Goal: Information Seeking & Learning: Learn about a topic

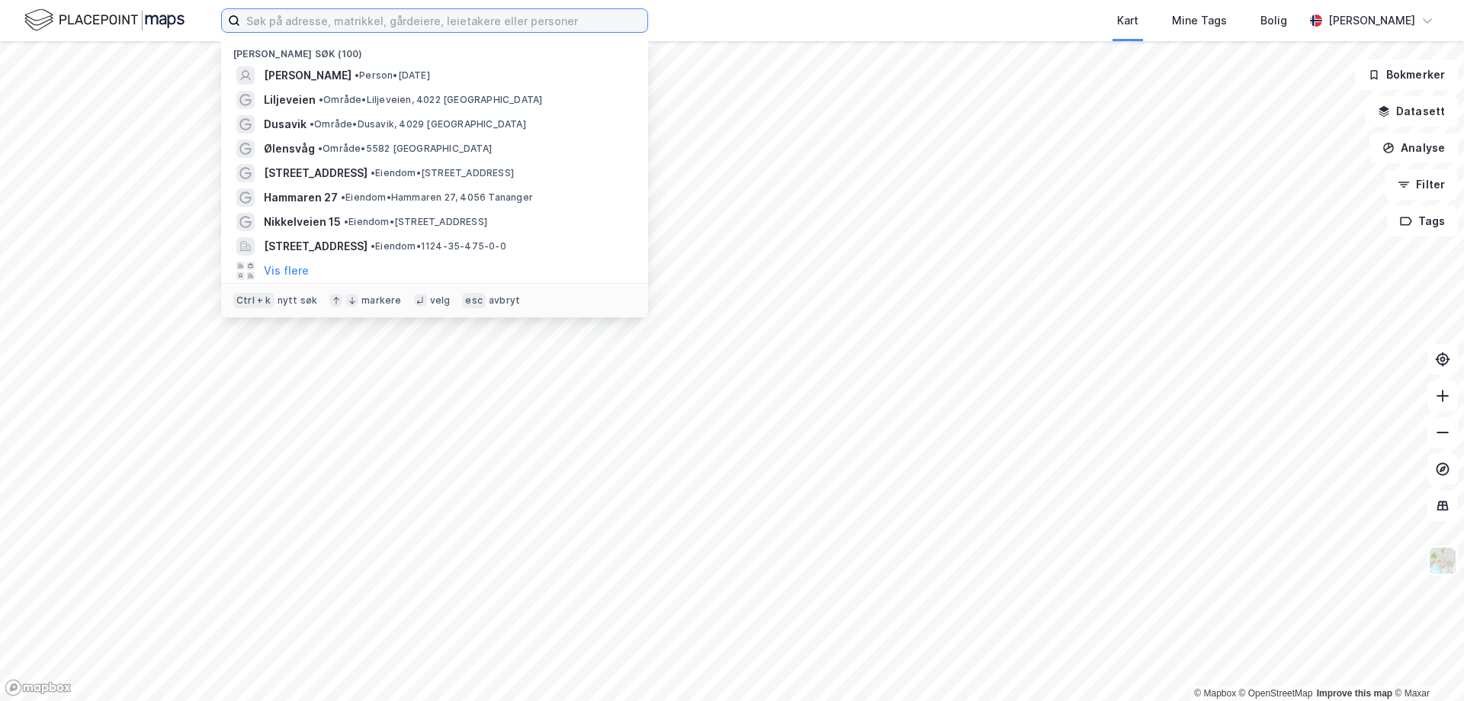
click at [358, 24] on input at bounding box center [443, 20] width 407 height 23
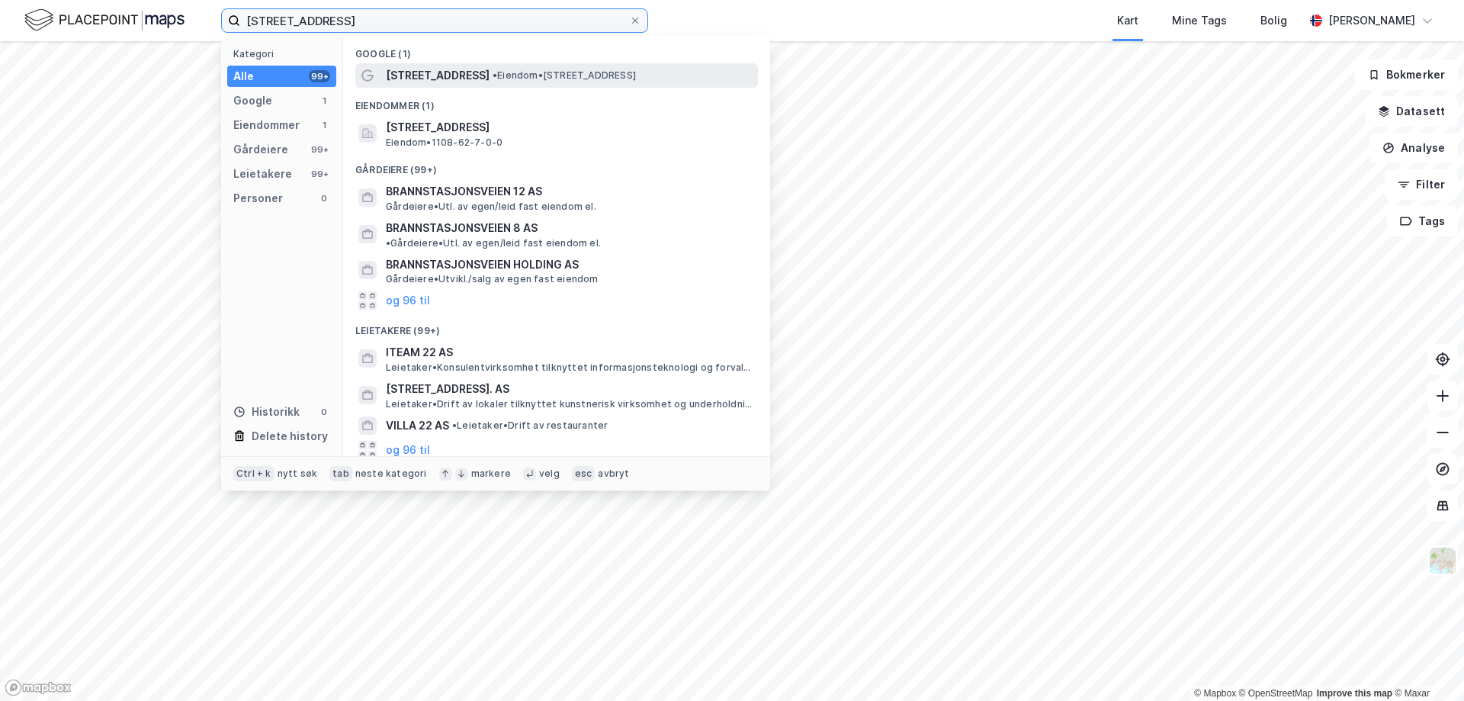
type input "brannstasjonsveien 22"
click at [483, 73] on span "[STREET_ADDRESS]" at bounding box center [438, 75] width 104 height 18
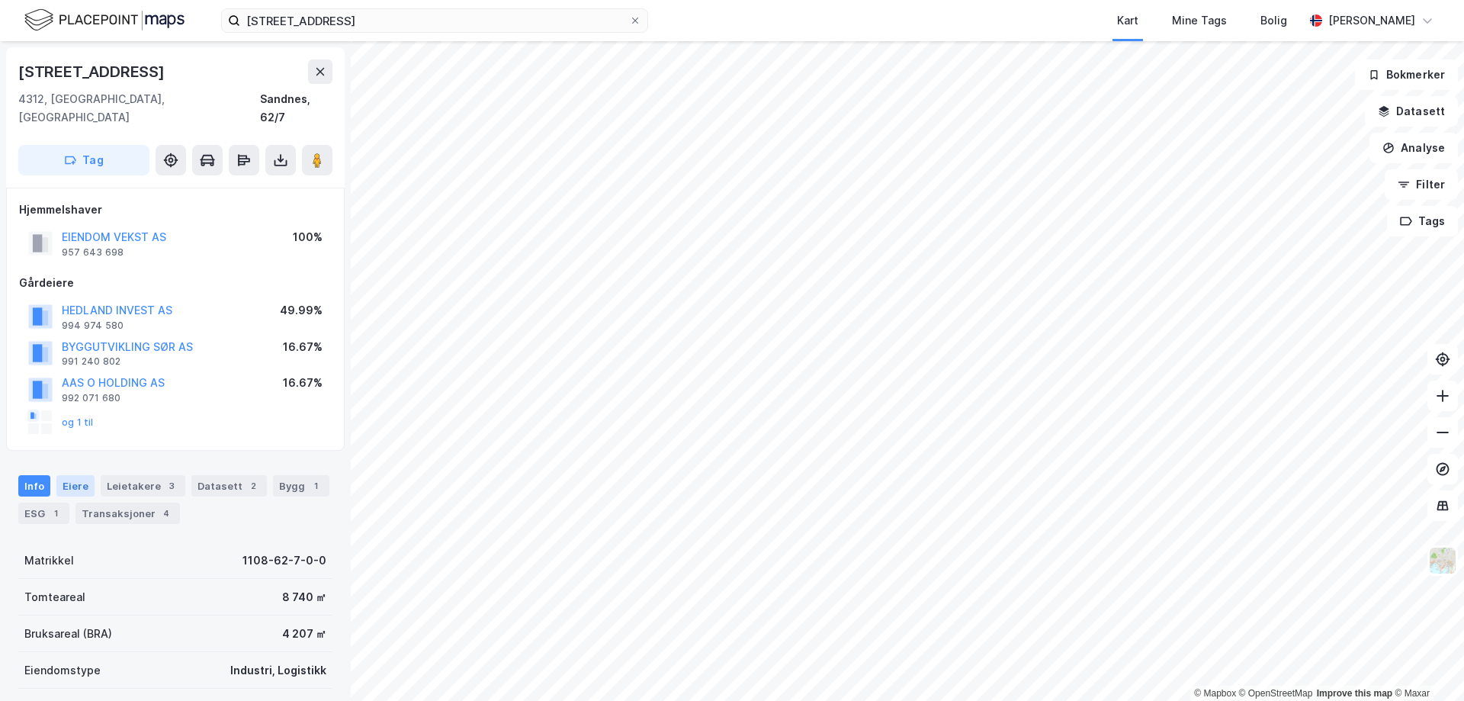
click at [66, 475] on div "Eiere" at bounding box center [75, 485] width 38 height 21
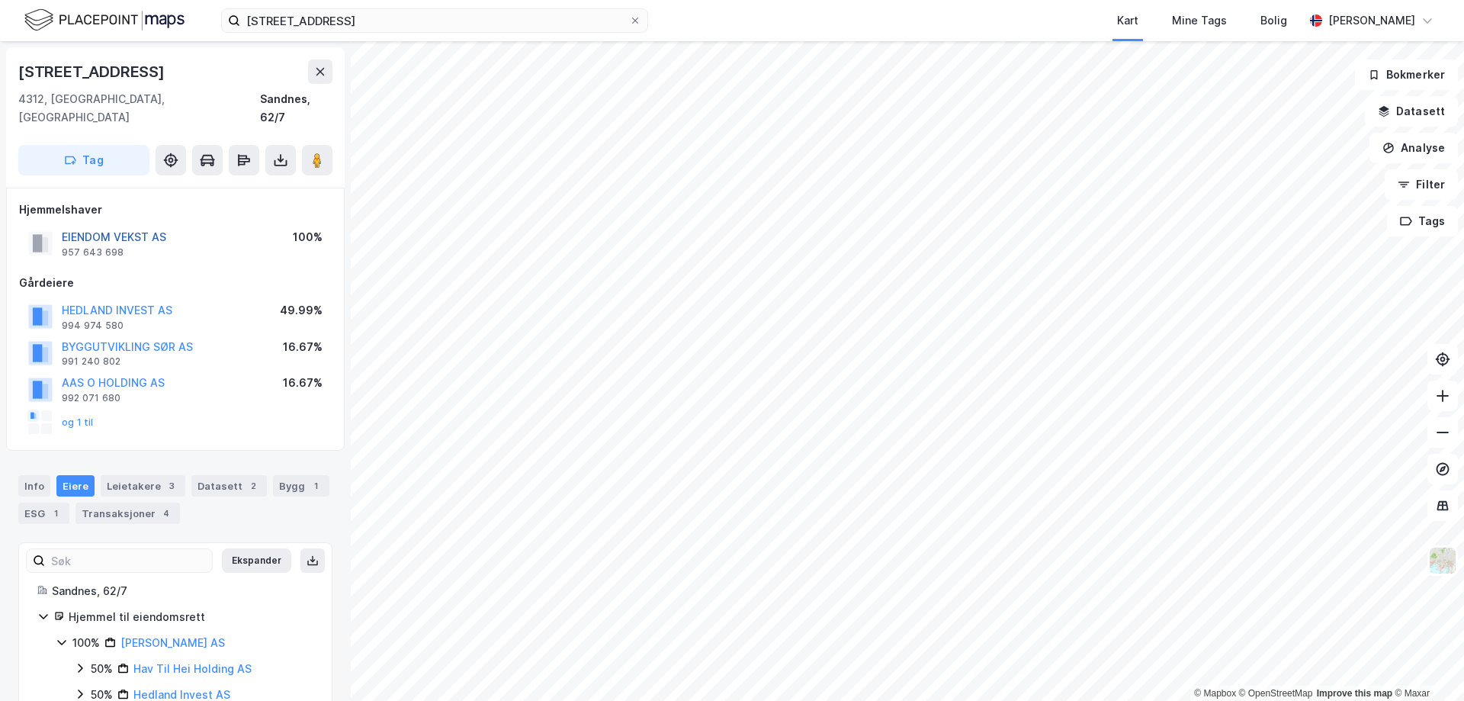
click at [0, 0] on button "EIENDOM VEKST AS" at bounding box center [0, 0] width 0 height 0
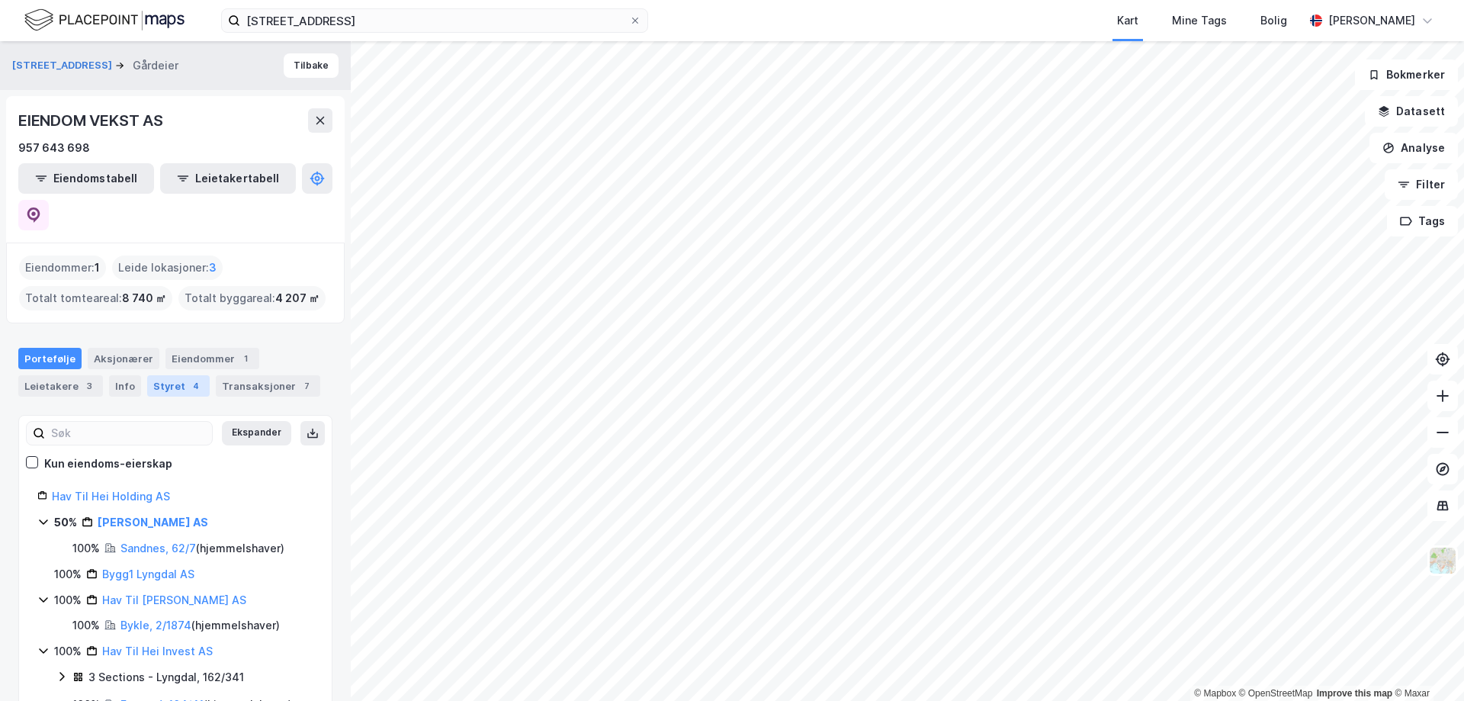
click at [160, 375] on div "Styret 4" at bounding box center [178, 385] width 63 height 21
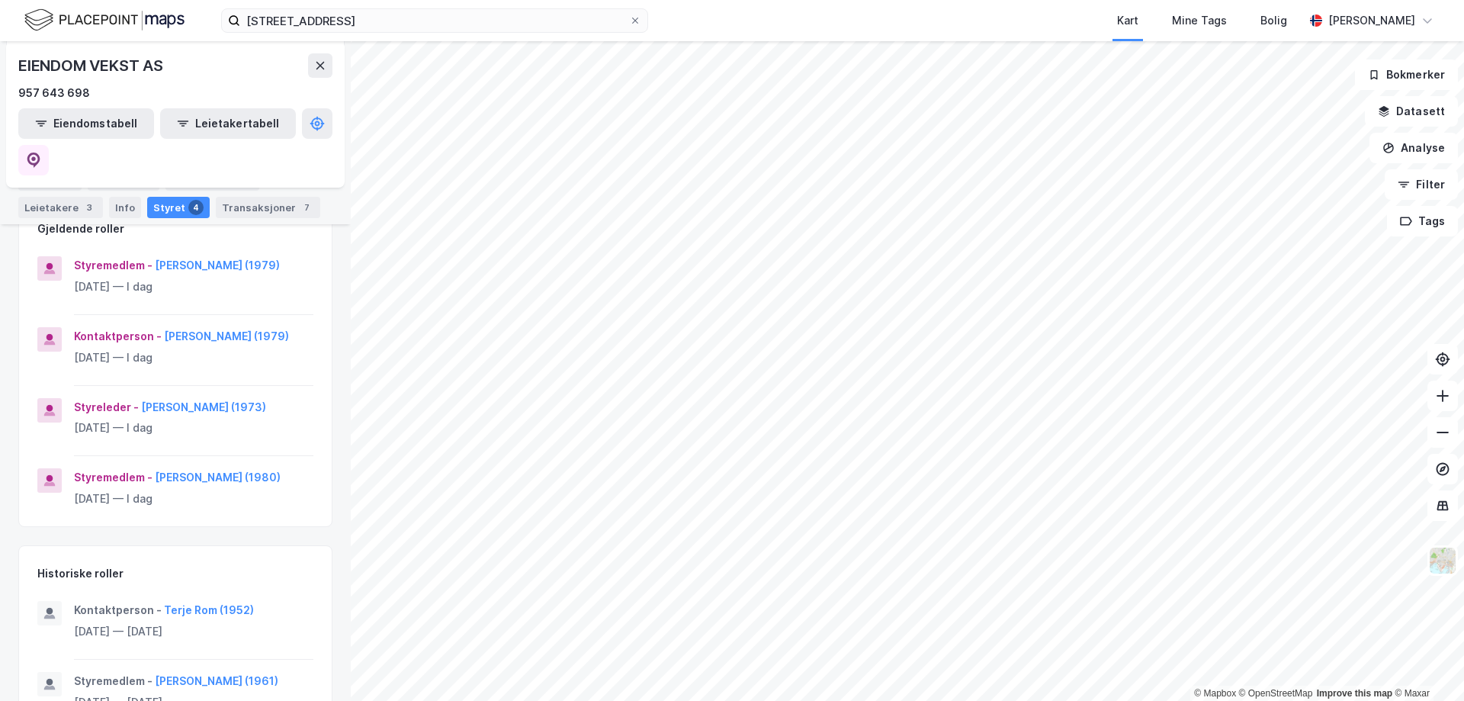
scroll to position [229, 0]
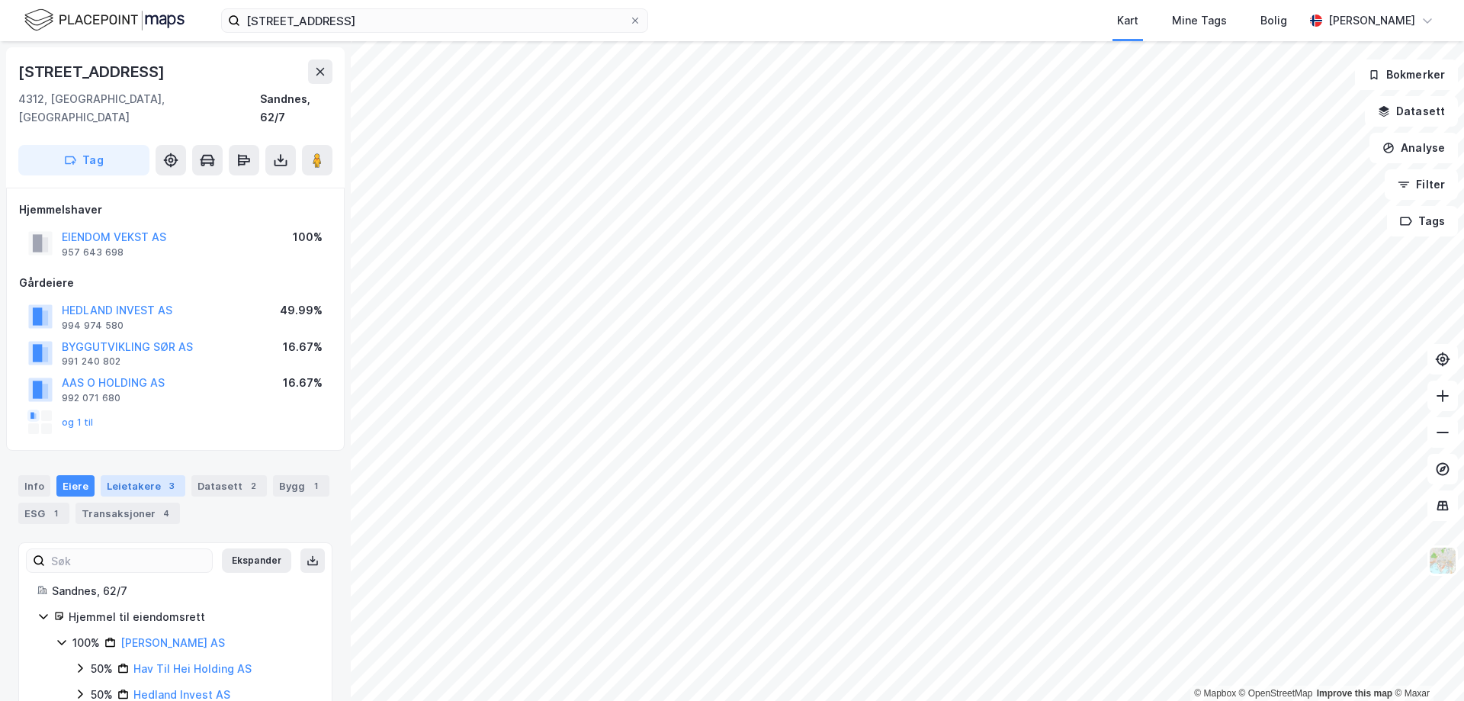
click at [136, 475] on div "Leietakere 3" at bounding box center [143, 485] width 85 height 21
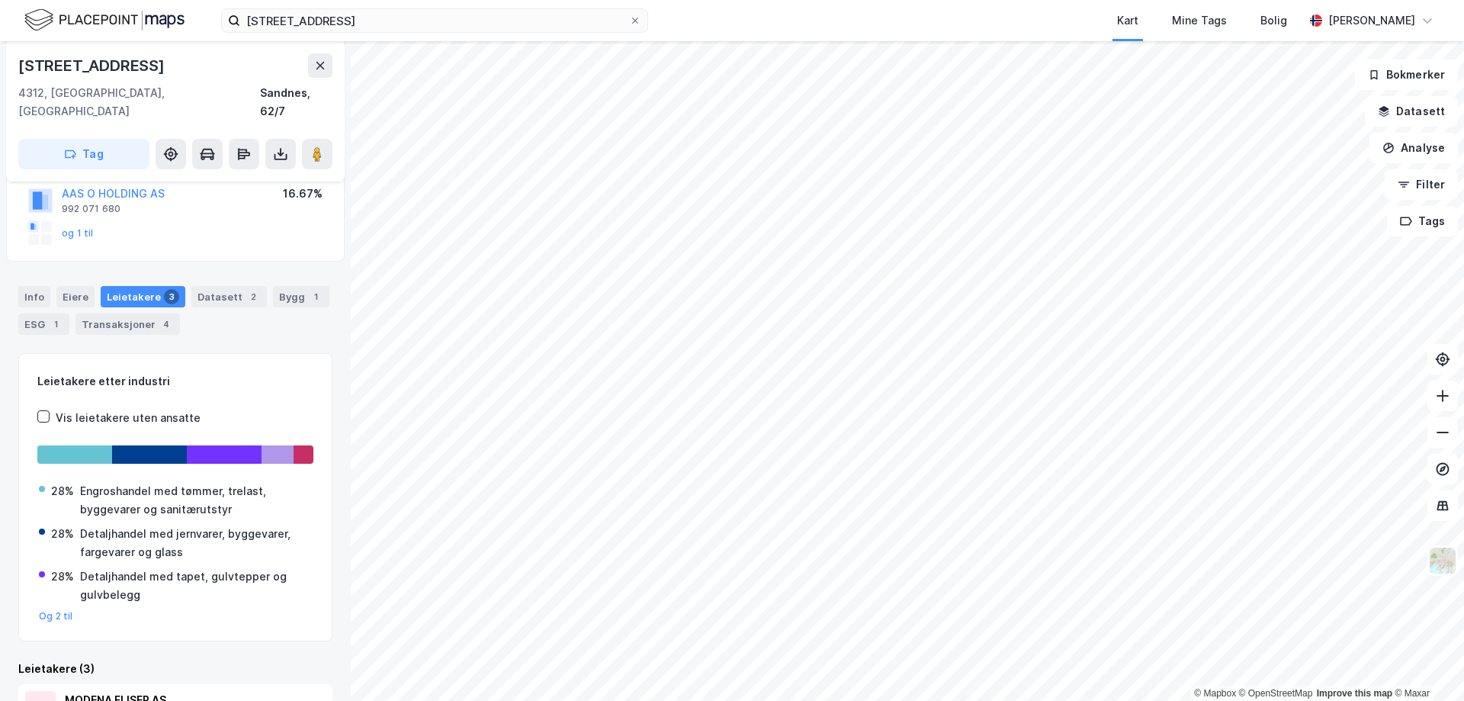
scroll to position [87, 0]
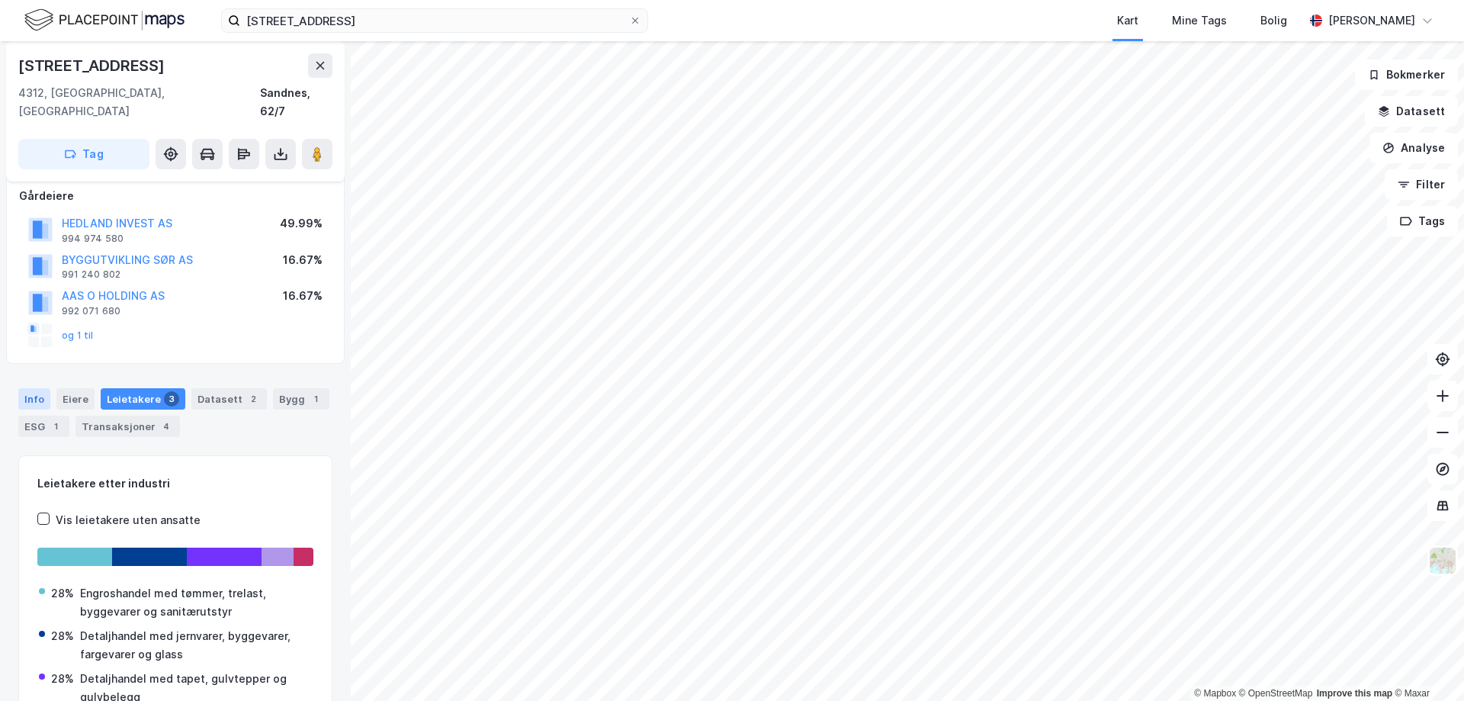
click at [30, 388] on div "Info" at bounding box center [34, 398] width 32 height 21
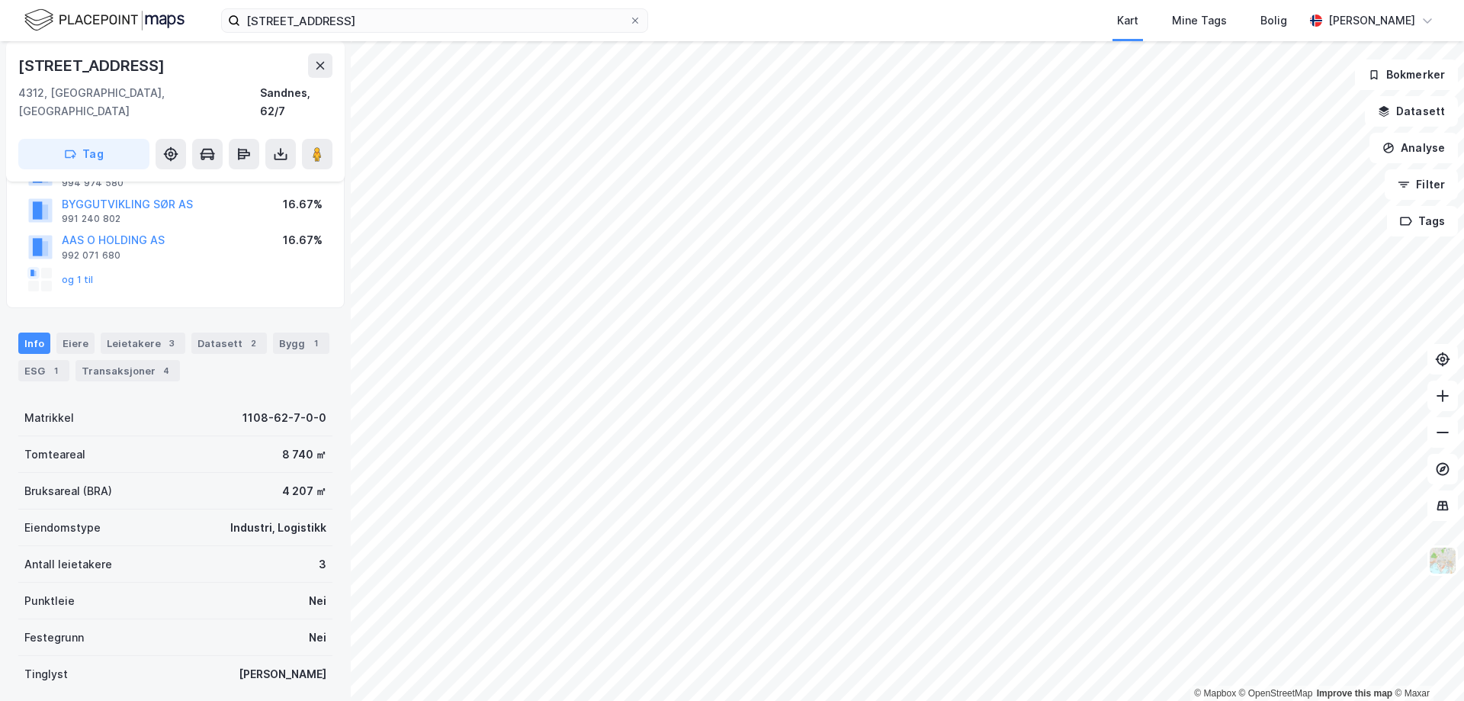
scroll to position [153, 0]
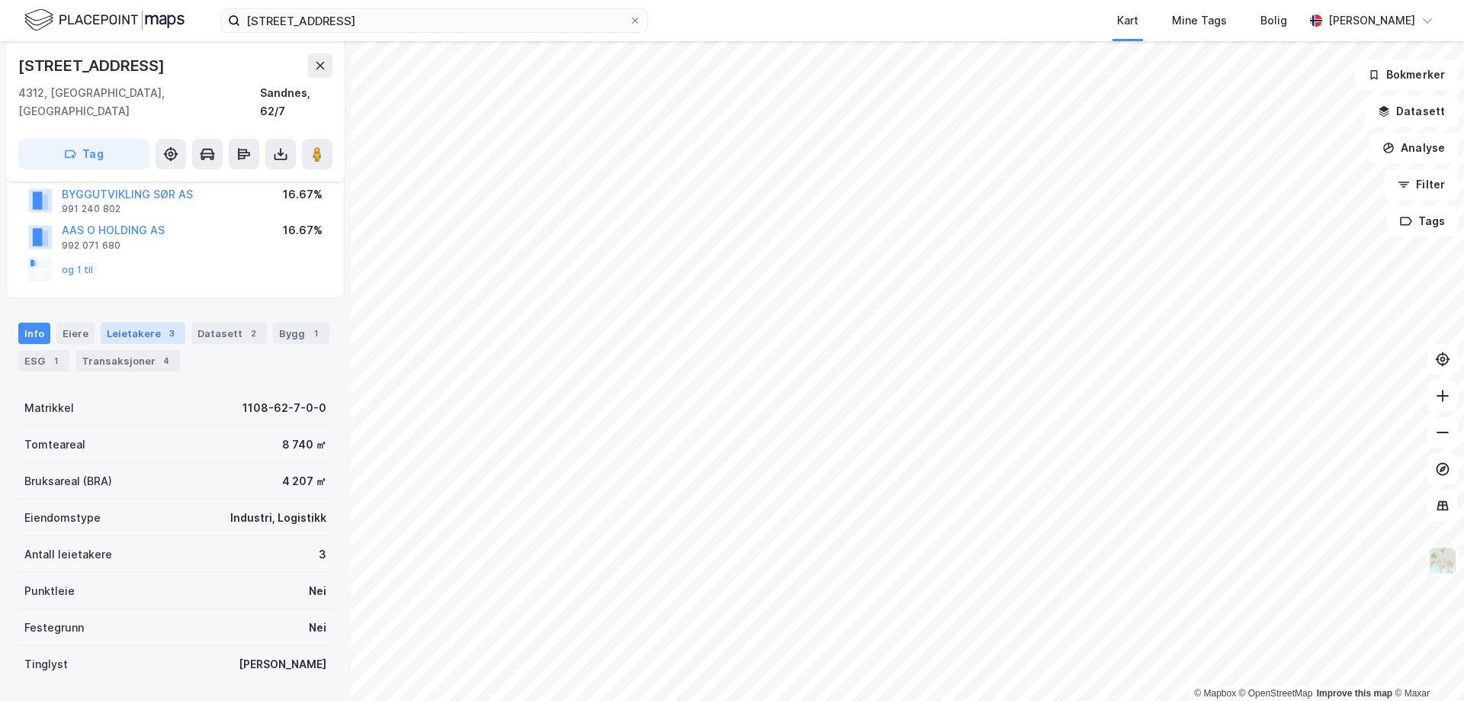
click at [117, 323] on div "Leietakere 3" at bounding box center [143, 333] width 85 height 21
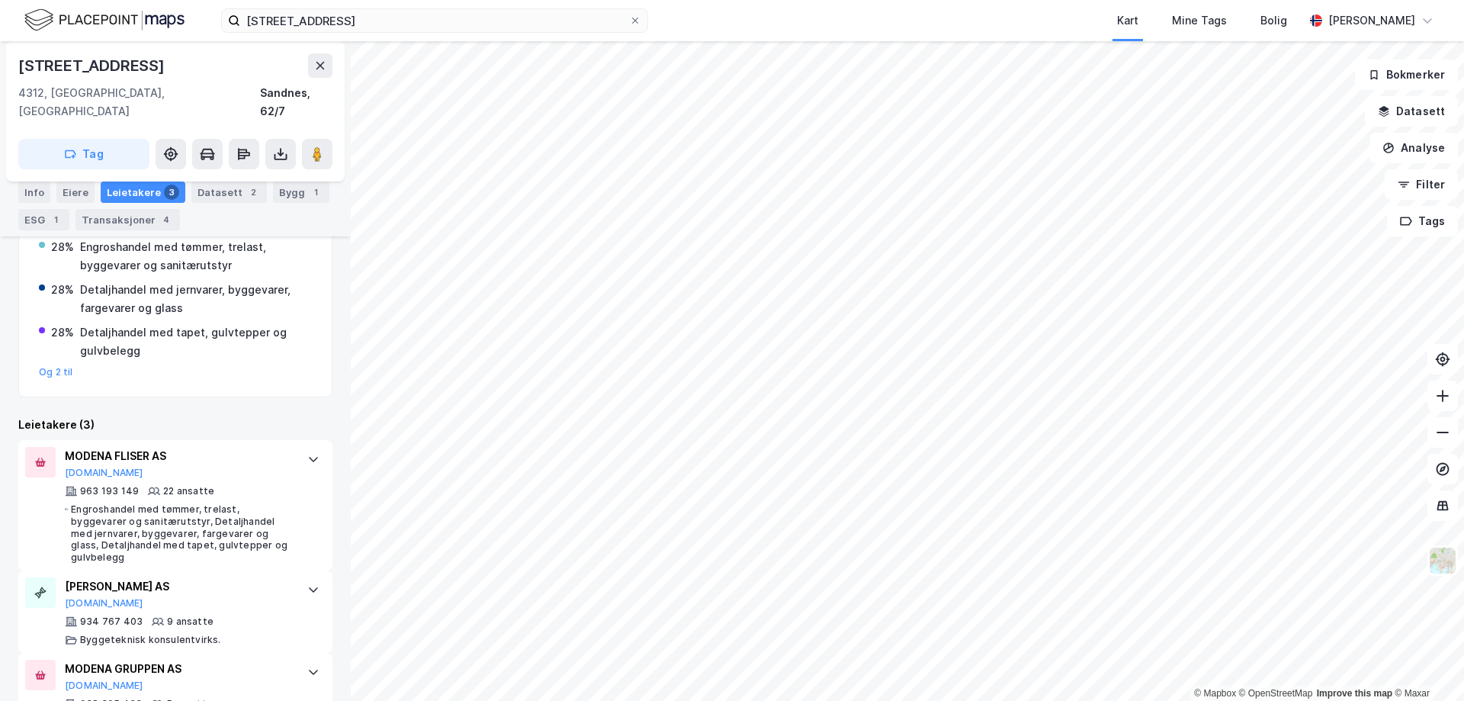
scroll to position [468, 0]
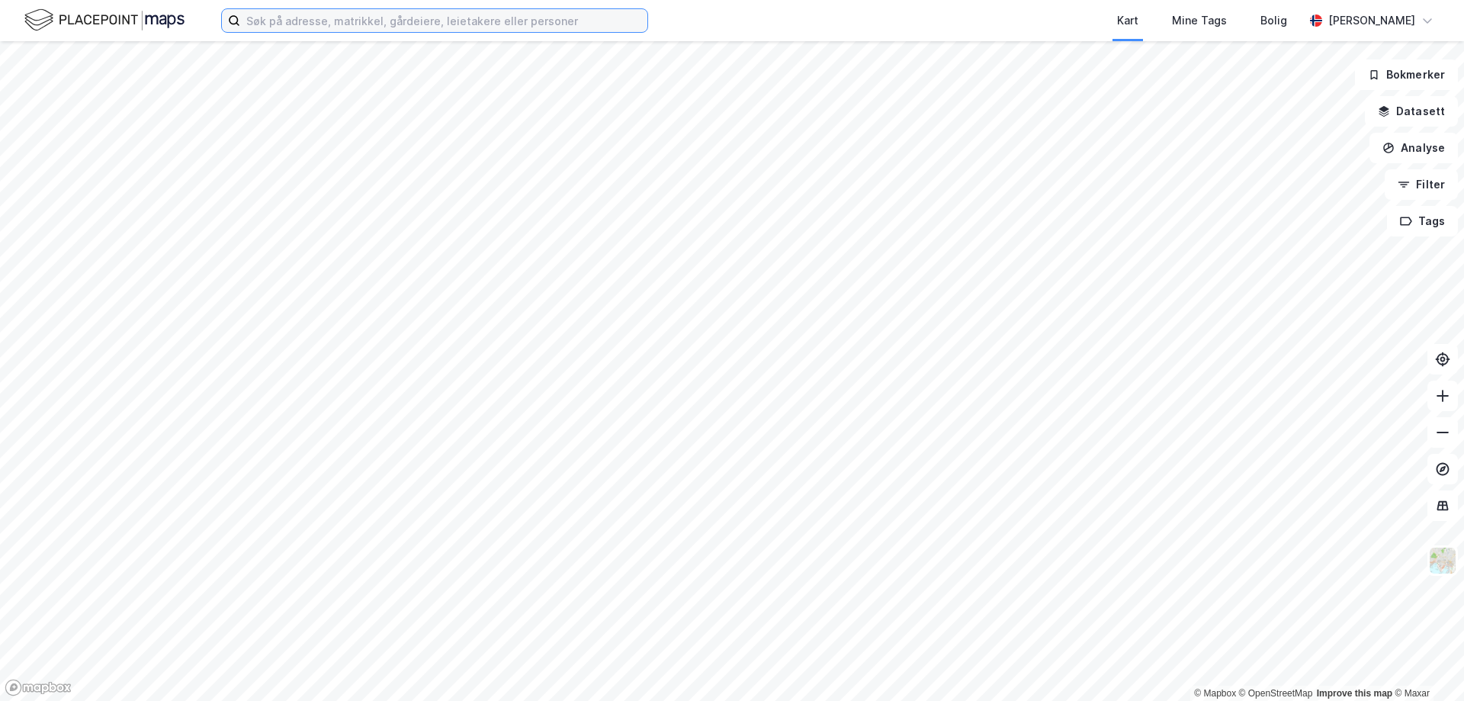
click at [435, 24] on input at bounding box center [443, 20] width 407 height 23
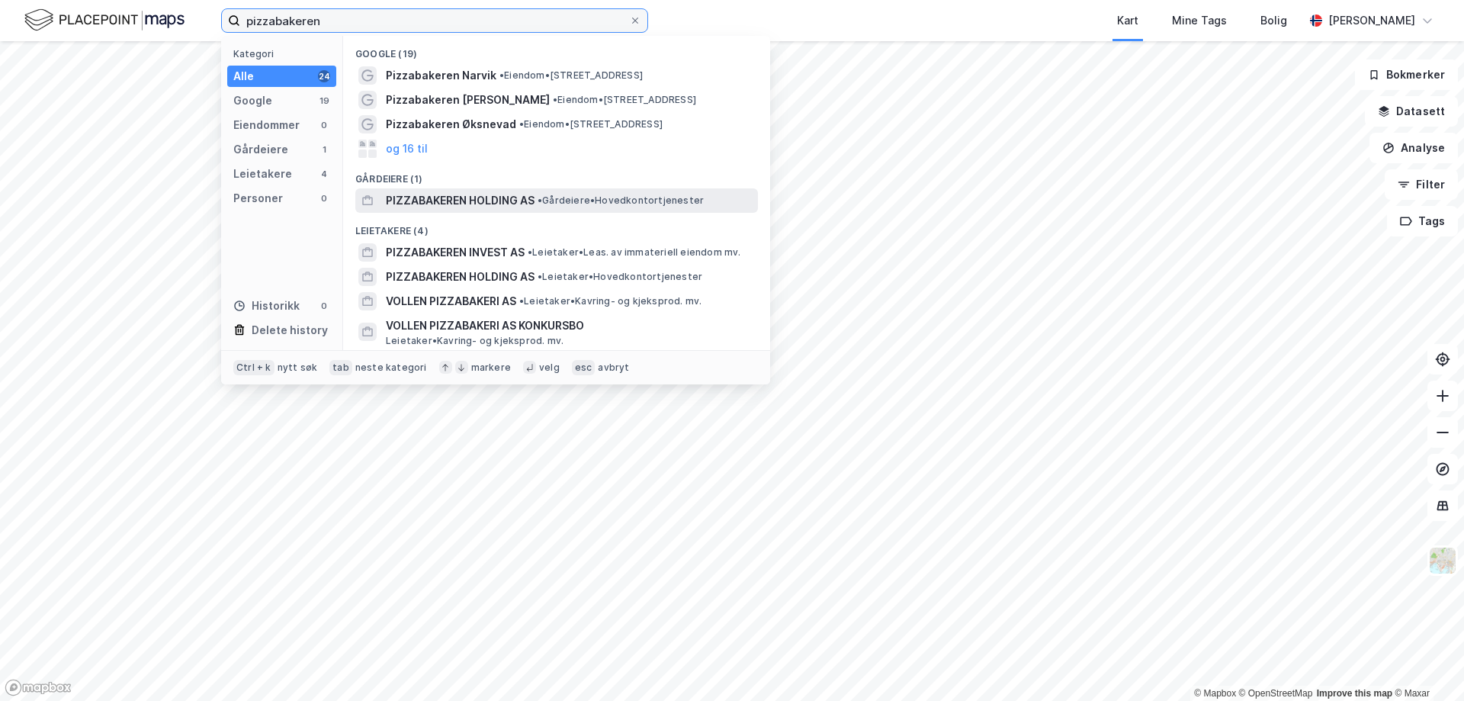
type input "pizzabakeren"
click at [475, 201] on span "PIZZABAKEREN HOLDING AS" at bounding box center [460, 200] width 149 height 18
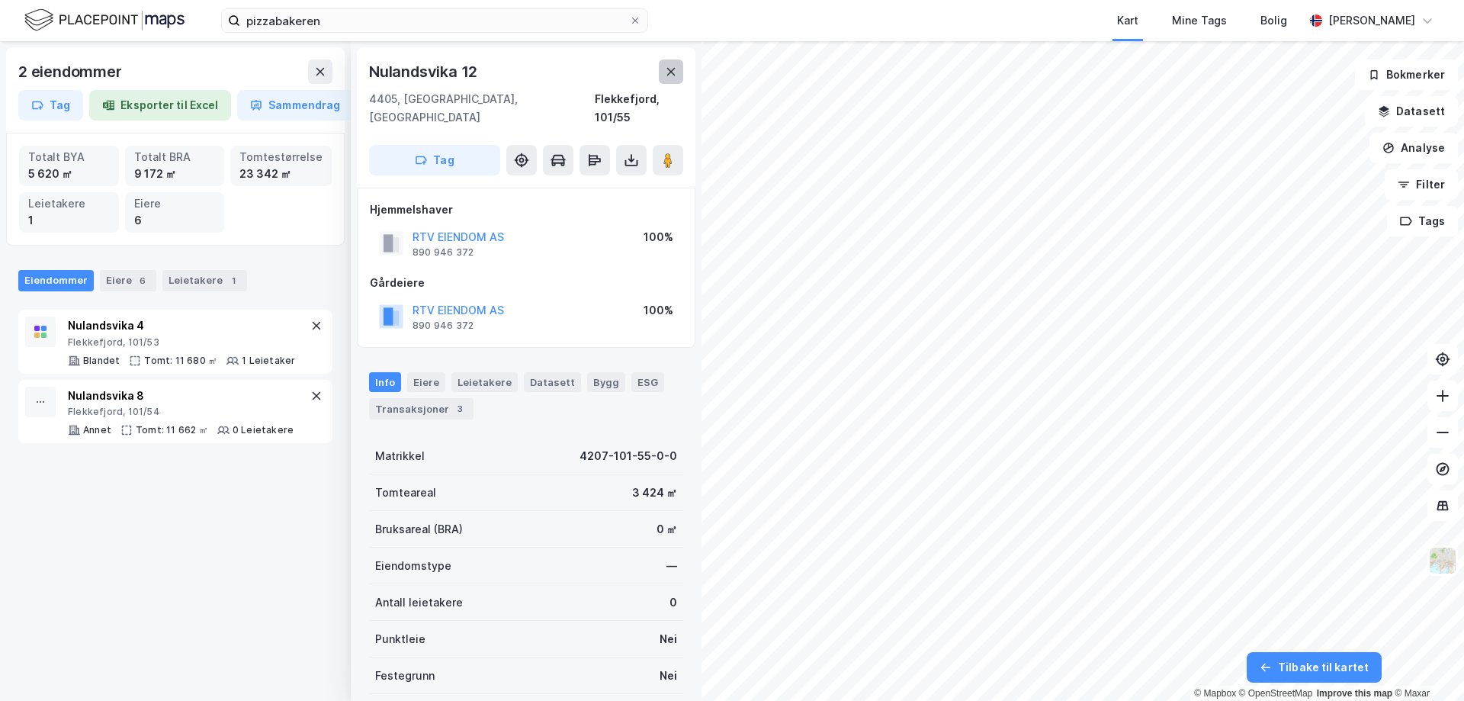
click at [674, 75] on icon at bounding box center [671, 72] width 8 height 8
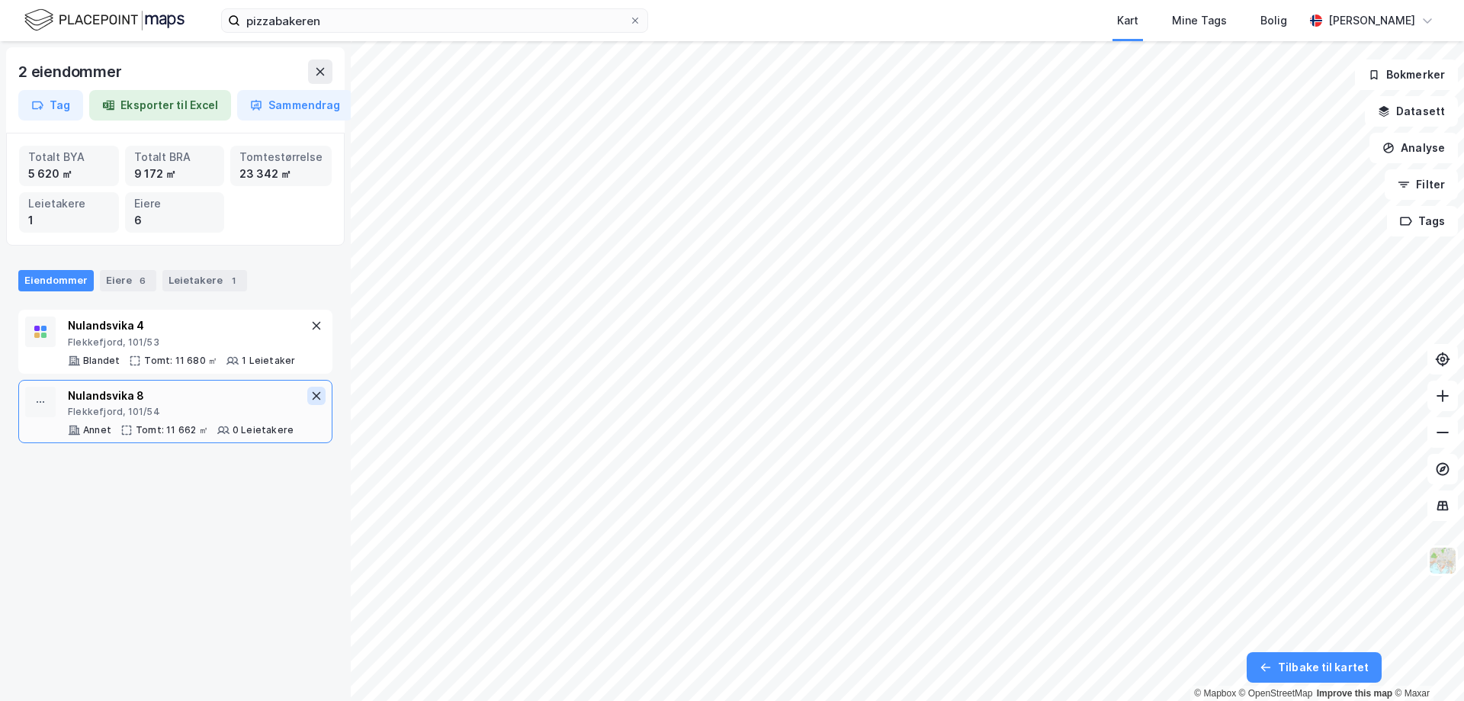
click at [310, 393] on icon at bounding box center [316, 396] width 12 height 12
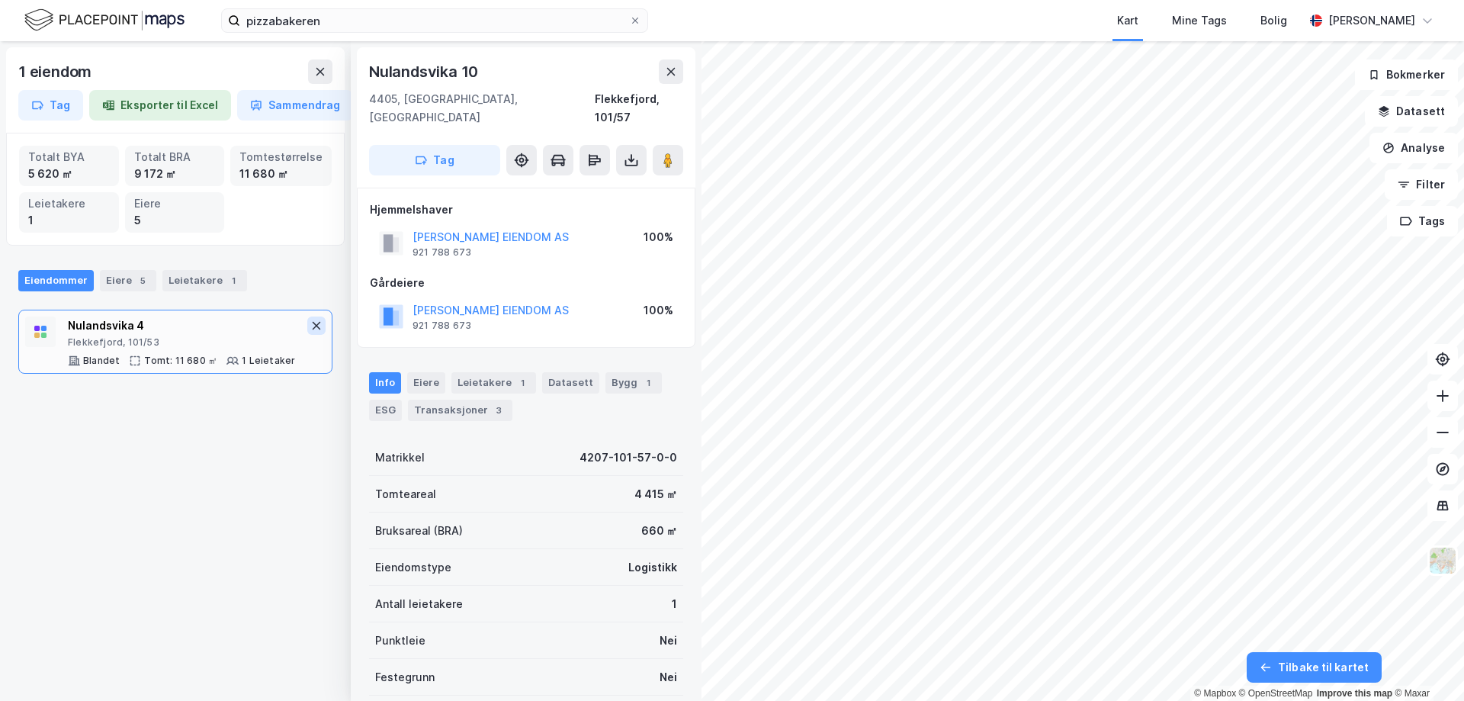
click at [307, 329] on button at bounding box center [316, 325] width 18 height 18
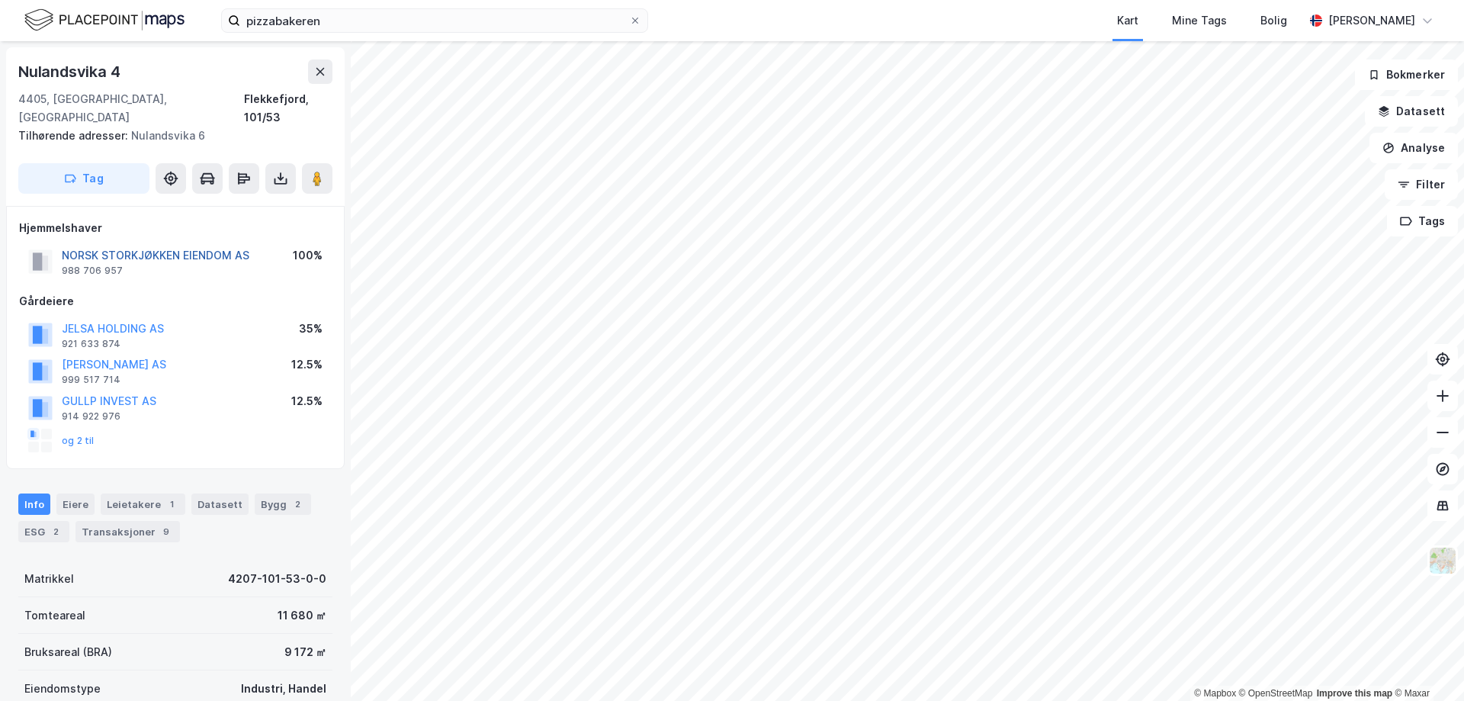
click at [0, 0] on button "NORSK STORKJØKKEN EIENDOM AS" at bounding box center [0, 0] width 0 height 0
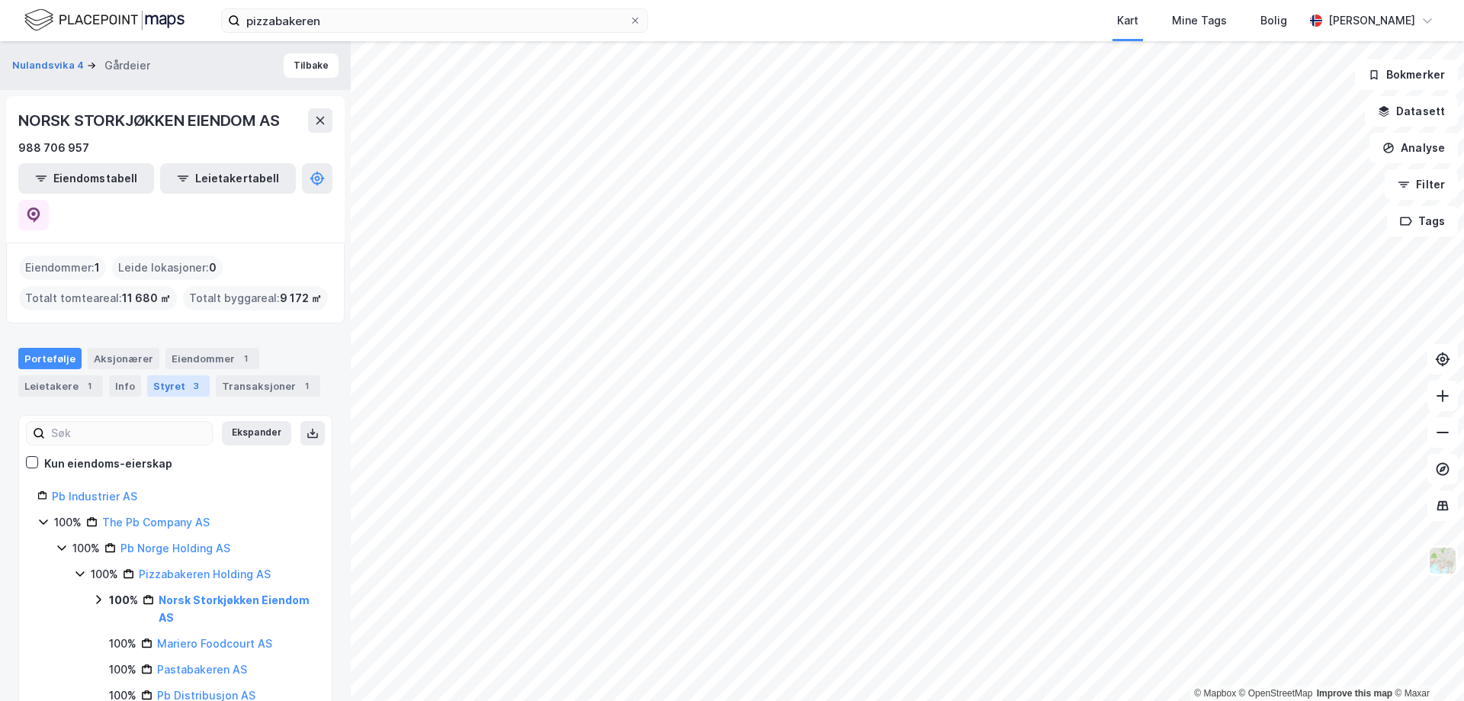
click at [155, 375] on div "Styret 3" at bounding box center [178, 385] width 63 height 21
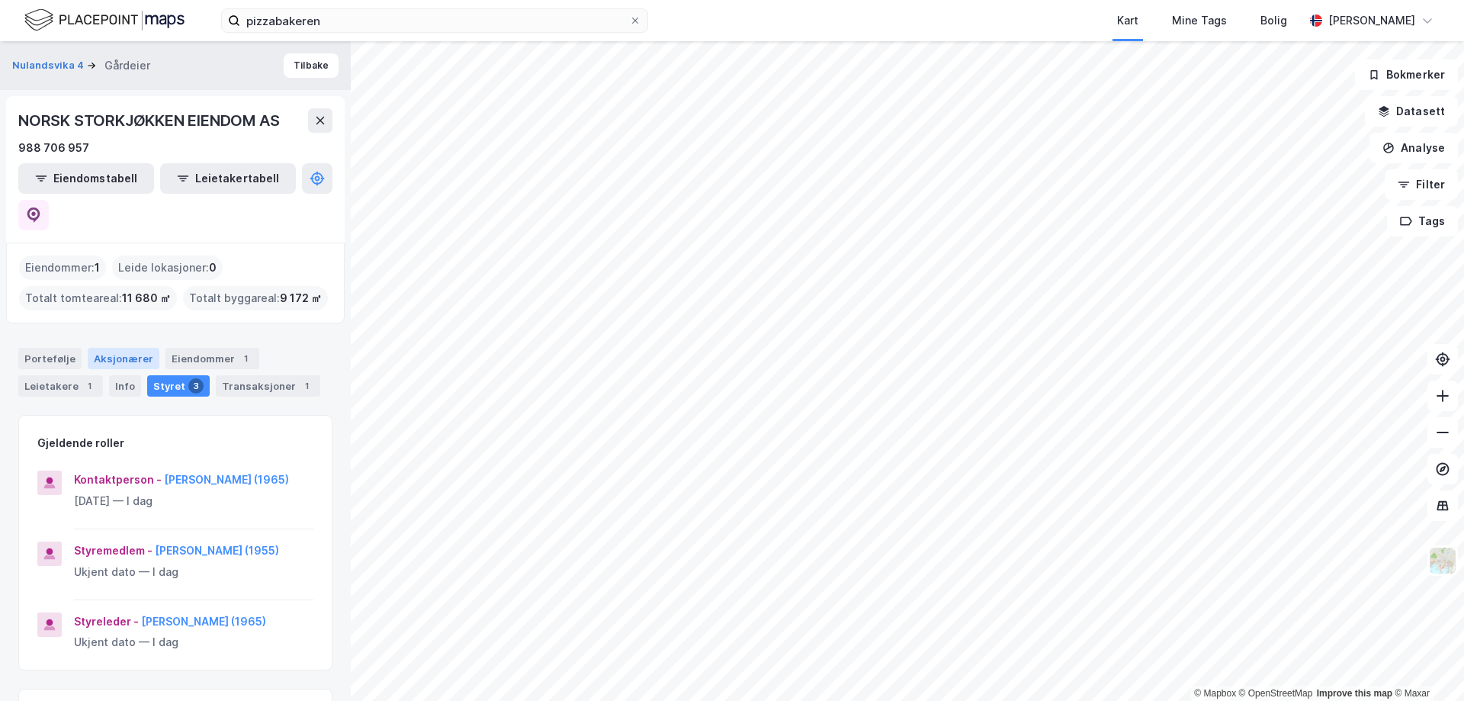
click at [114, 348] on div "Aksjonærer" at bounding box center [124, 358] width 72 height 21
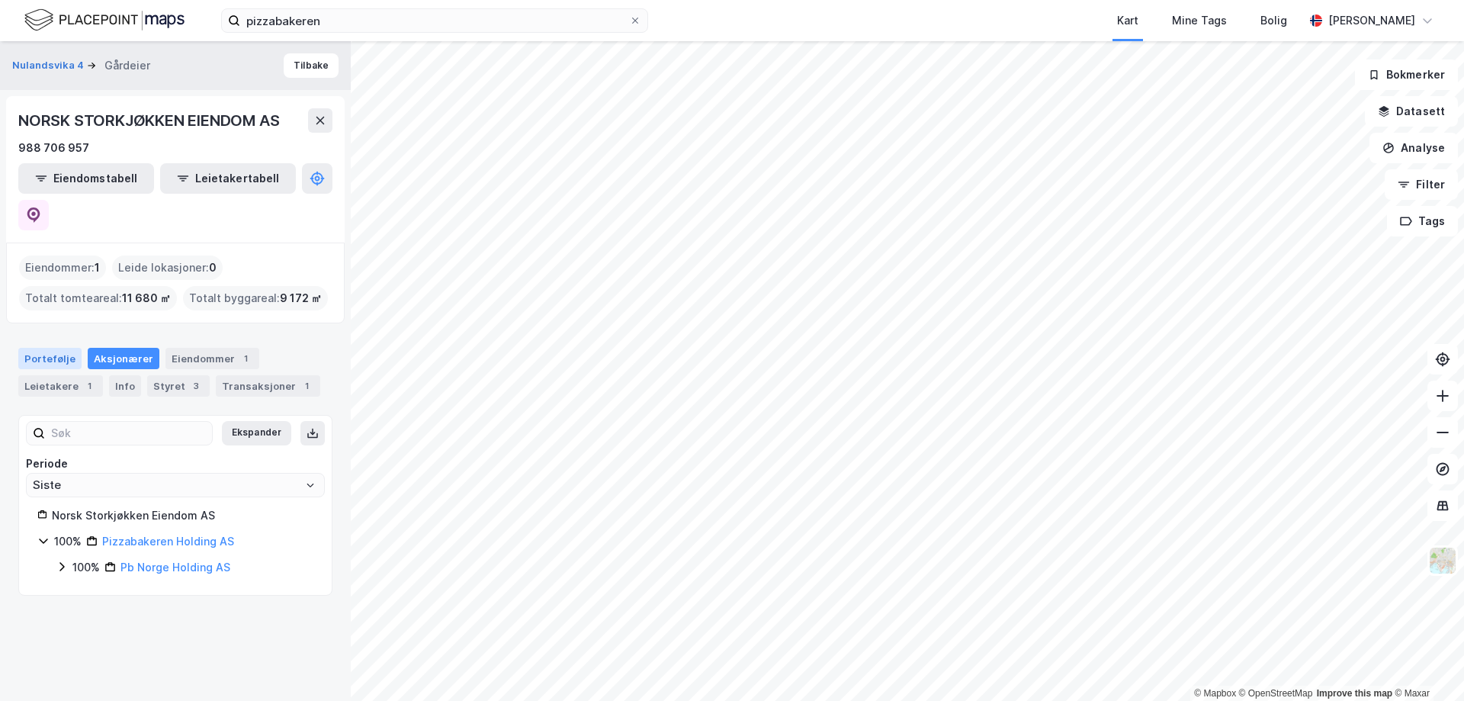
click at [41, 348] on div "Portefølje" at bounding box center [49, 358] width 63 height 21
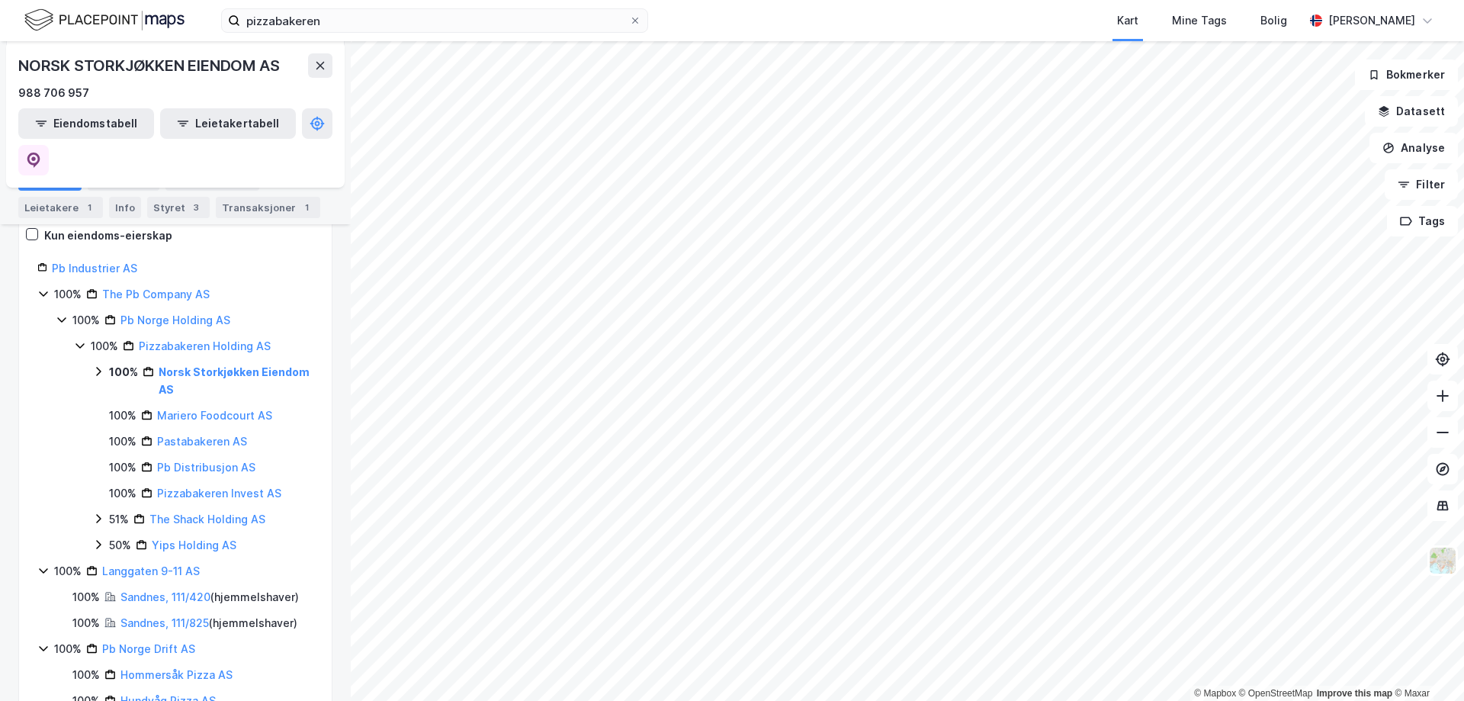
scroll to position [229, 0]
click at [98, 538] on icon at bounding box center [98, 544] width 12 height 12
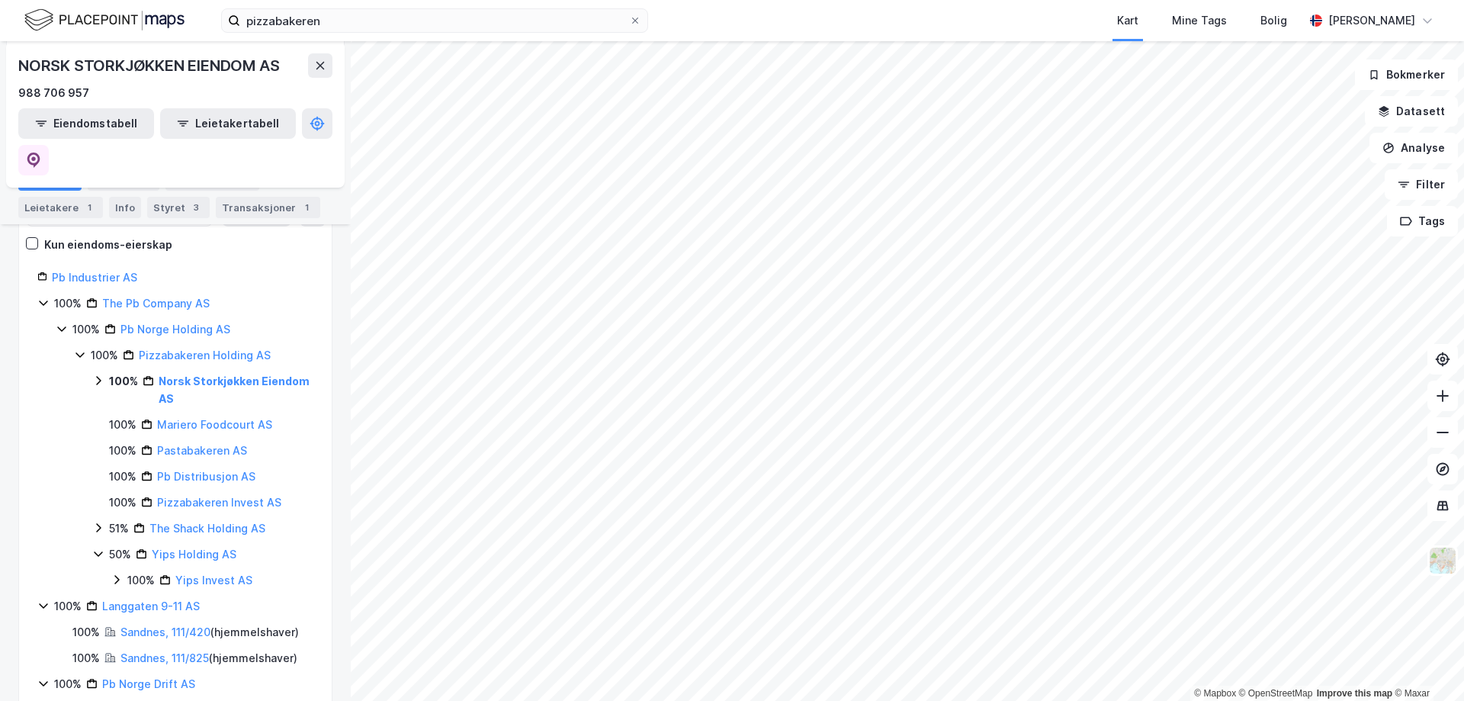
scroll to position [0, 0]
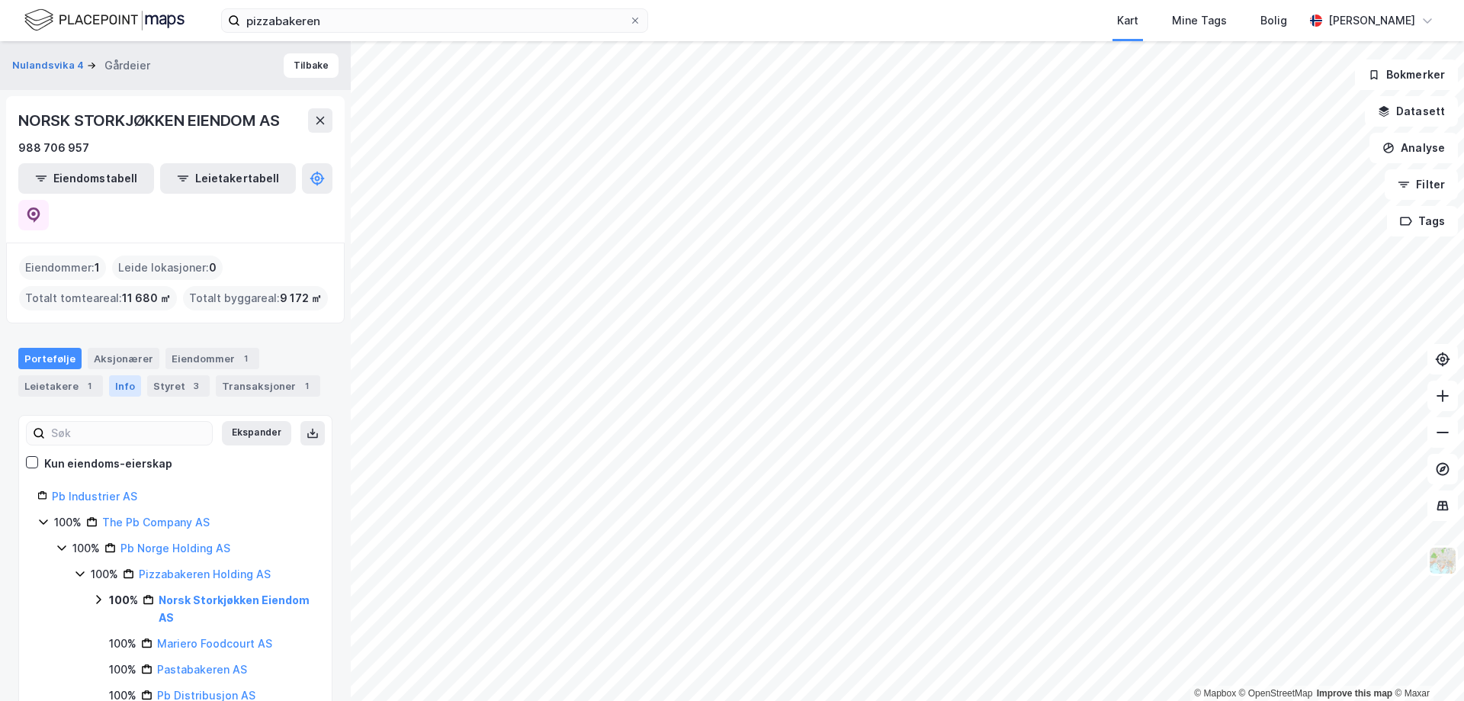
click at [121, 375] on div "Info" at bounding box center [125, 385] width 32 height 21
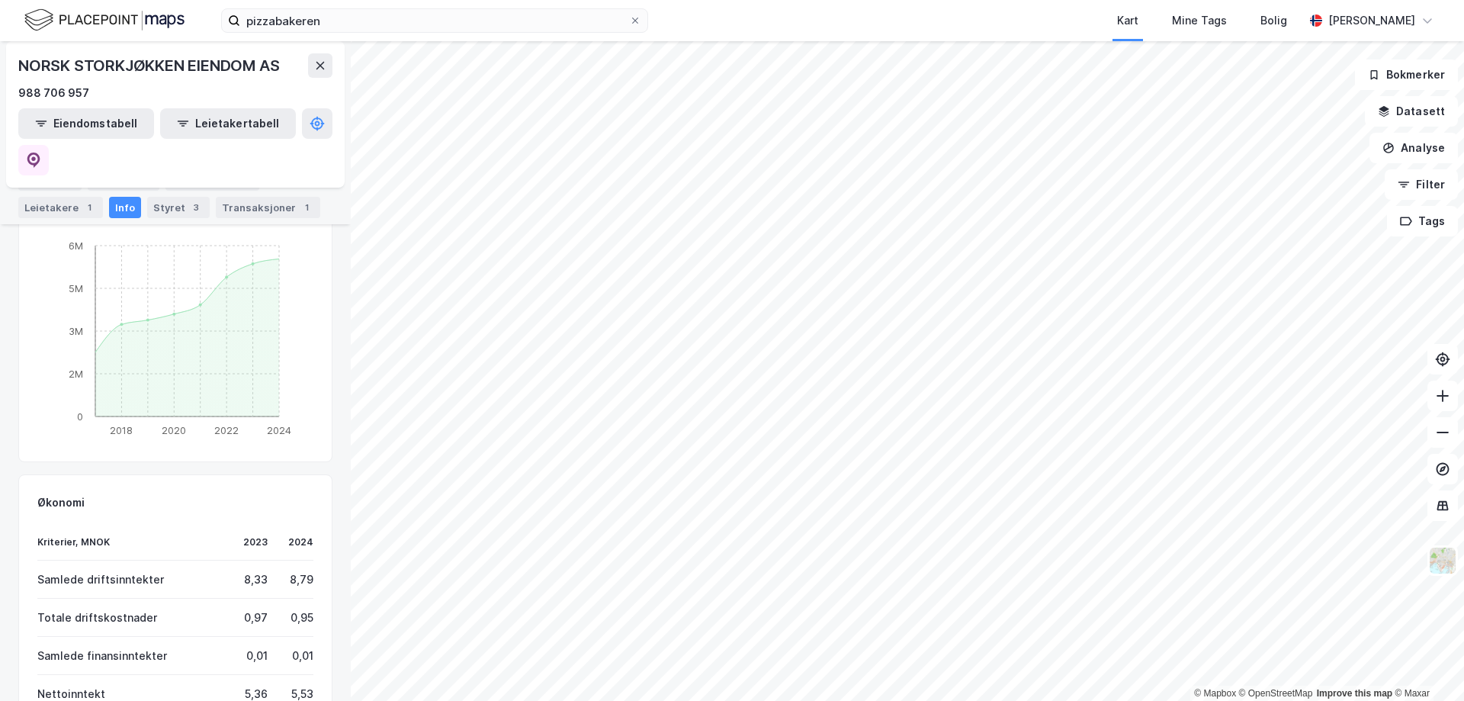
scroll to position [826, 0]
